Goal: Task Accomplishment & Management: Manage account settings

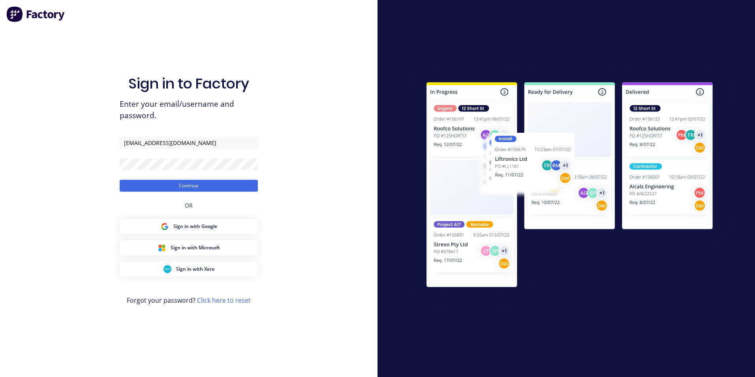
click at [120, 180] on button "Continue" at bounding box center [189, 186] width 138 height 12
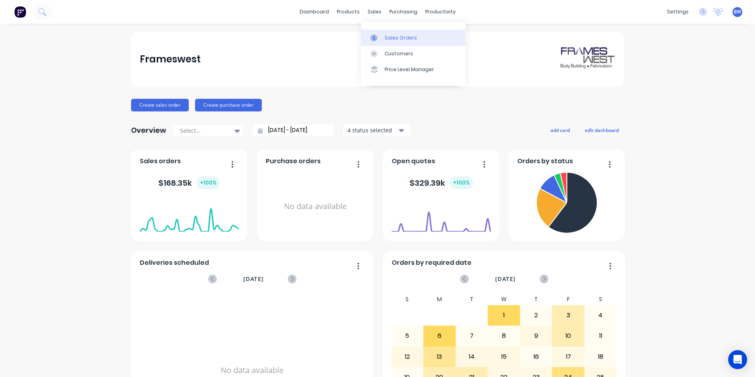
click at [372, 34] on icon at bounding box center [373, 37] width 7 height 7
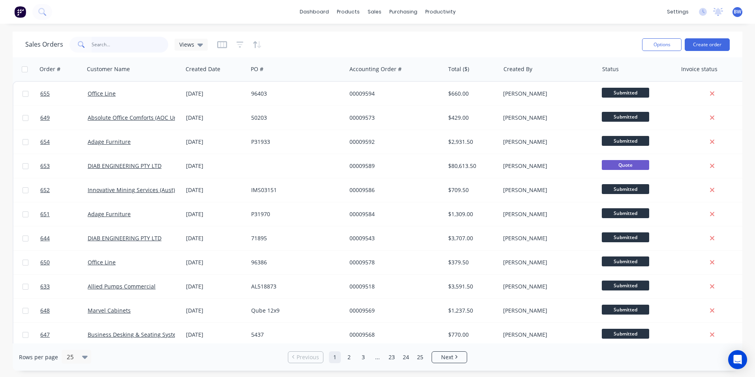
click at [129, 49] on input "text" at bounding box center [130, 45] width 77 height 16
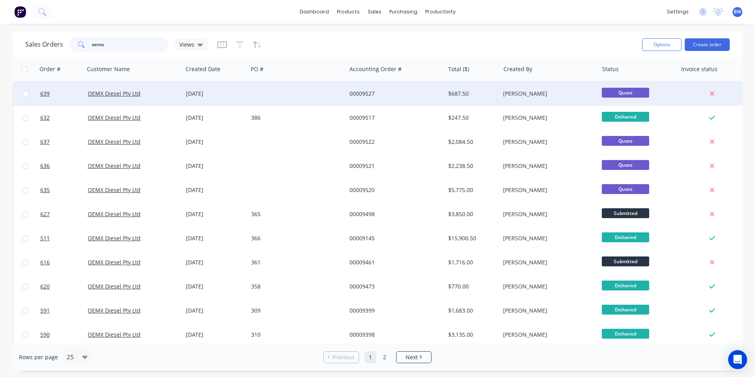
type input "oemx"
click at [199, 90] on div "[DATE]" at bounding box center [215, 94] width 59 height 8
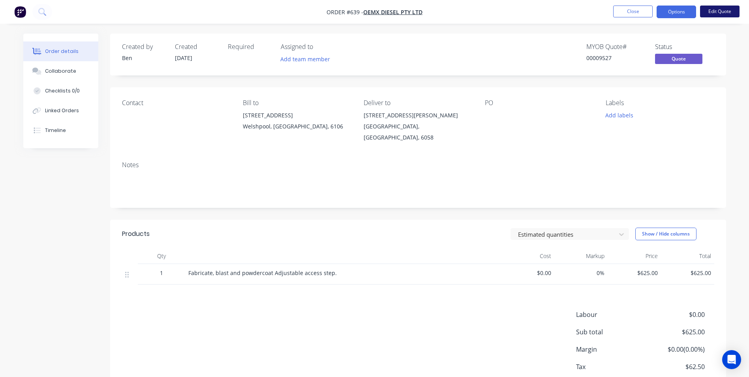
click at [704, 9] on button "Edit Quote" at bounding box center [719, 12] width 39 height 12
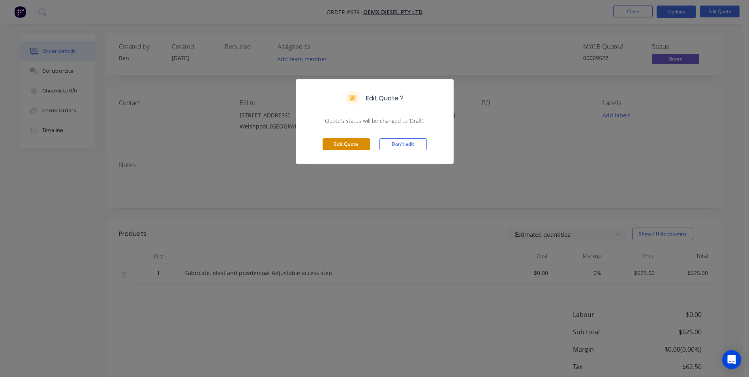
click at [350, 143] on button "Edit Quote" at bounding box center [346, 144] width 47 height 12
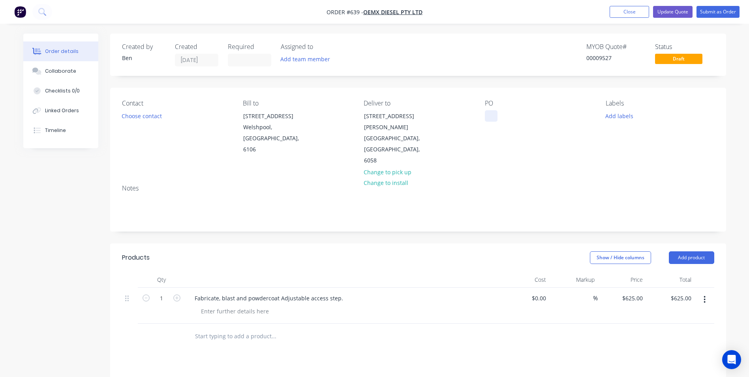
click at [490, 114] on div at bounding box center [491, 115] width 13 height 11
click at [723, 14] on button "Submit as Order" at bounding box center [718, 12] width 43 height 12
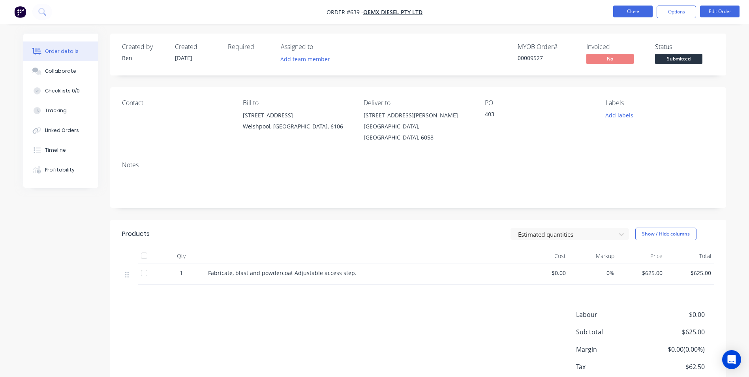
click at [623, 12] on button "Close" at bounding box center [632, 12] width 39 height 12
